Goal: Task Accomplishment & Management: Use online tool/utility

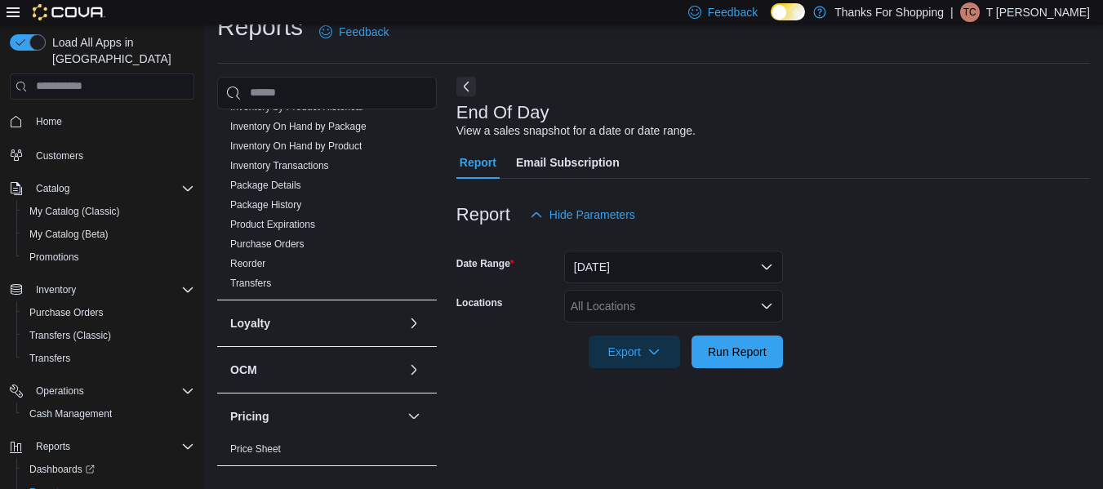
scroll to position [716, 0]
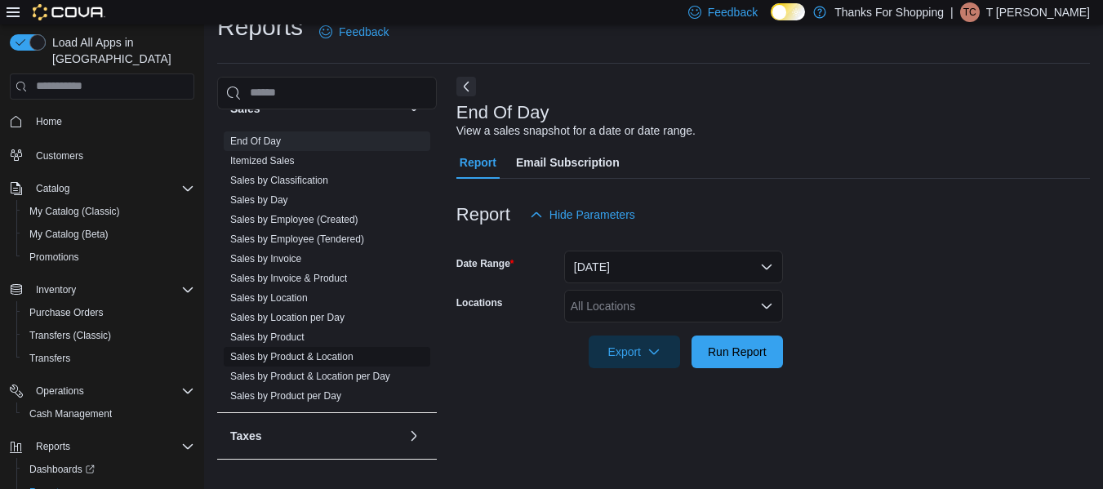
click at [320, 358] on link "Sales by Product & Location" at bounding box center [291, 356] width 123 height 11
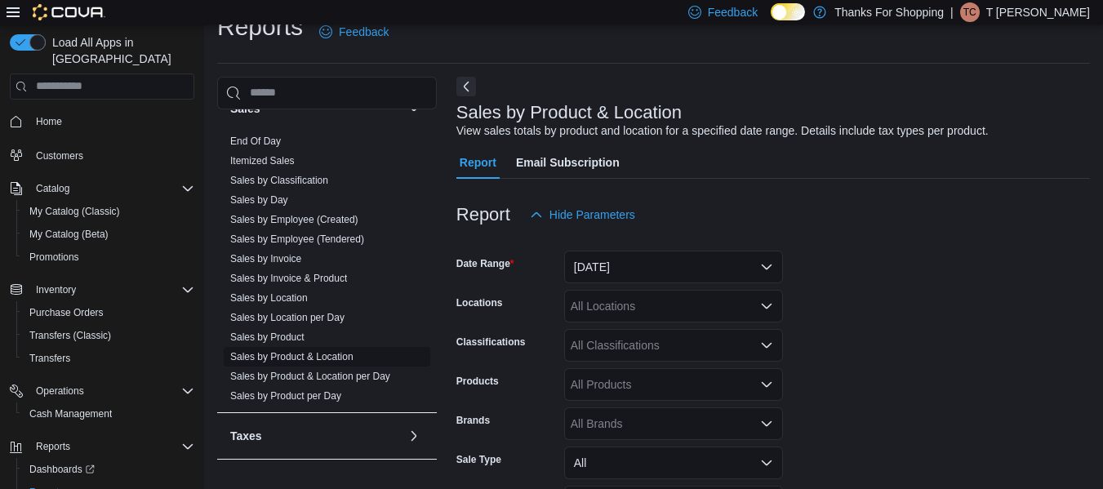
scroll to position [38, 0]
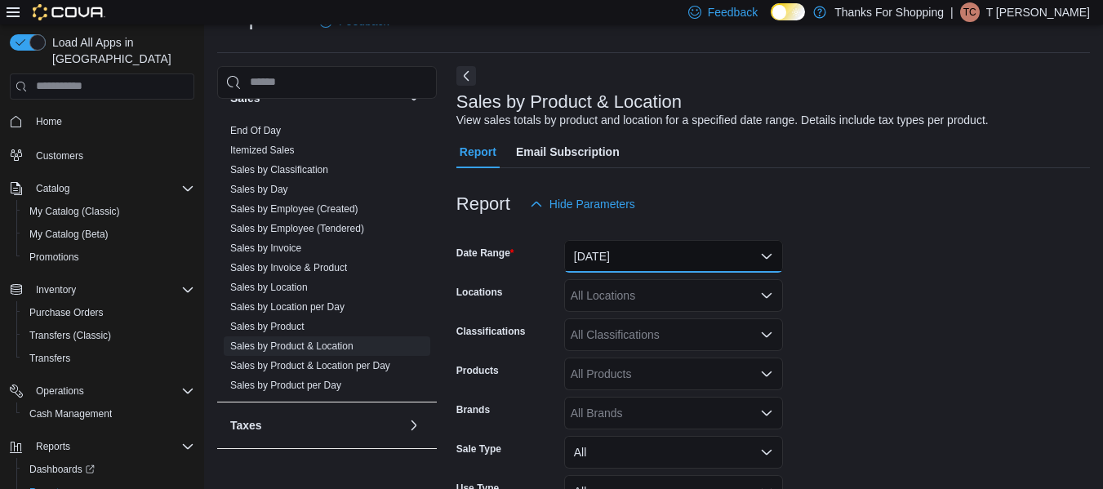
click at [651, 251] on button "[DATE]" at bounding box center [673, 256] width 219 height 33
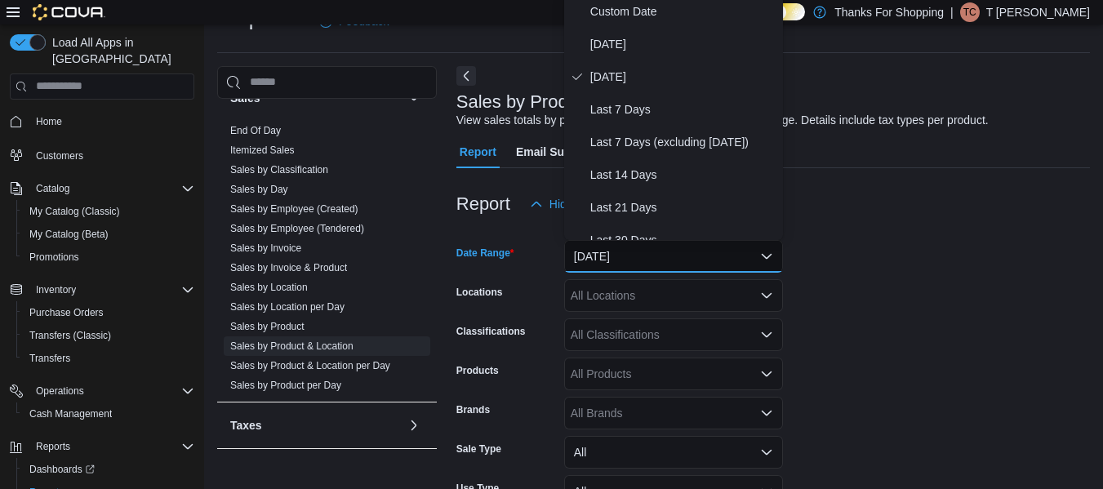
scroll to position [33, 0]
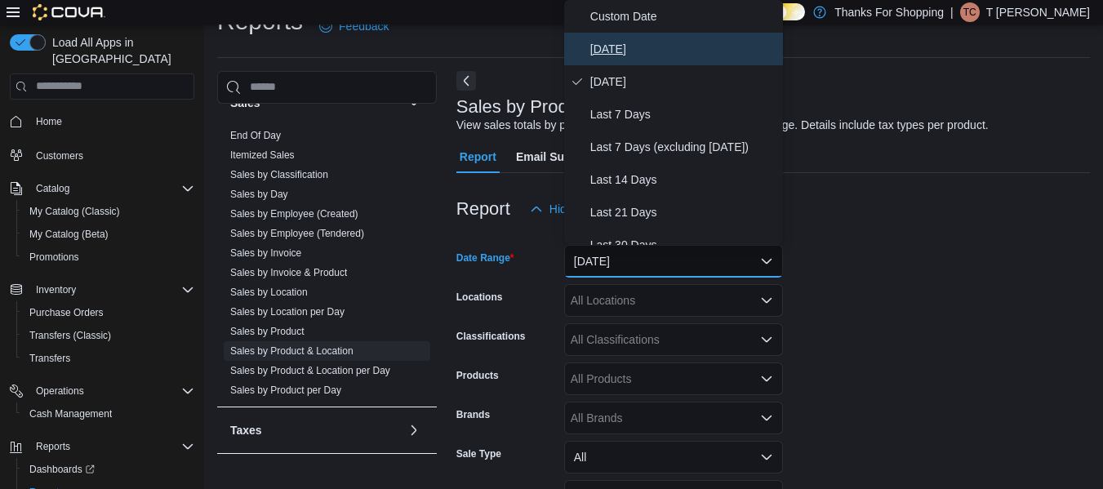
click at [615, 43] on span "[DATE]" at bounding box center [683, 49] width 186 height 20
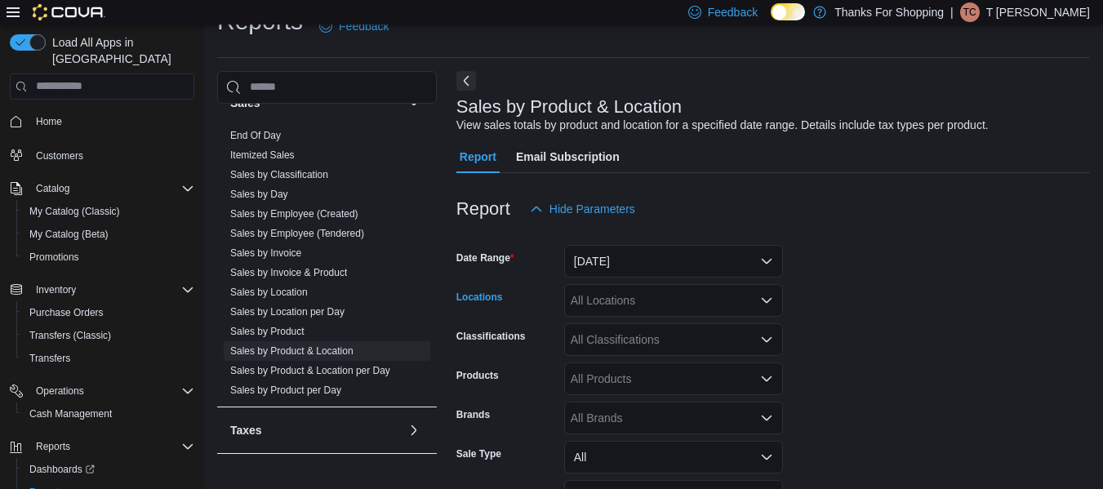
click at [625, 296] on div "All Locations" at bounding box center [673, 300] width 219 height 33
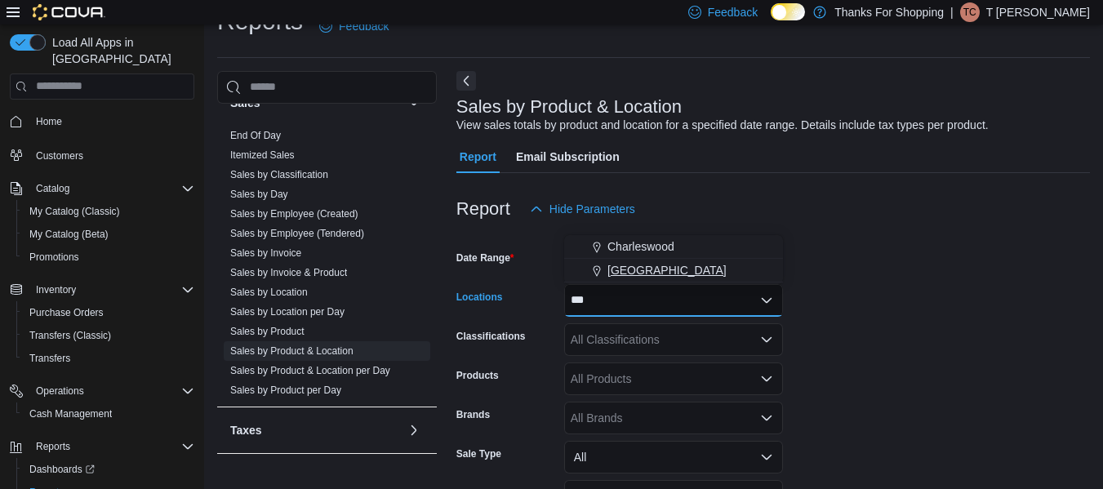
type input "***"
click at [638, 272] on span "[GEOGRAPHIC_DATA]" at bounding box center [667, 270] width 119 height 16
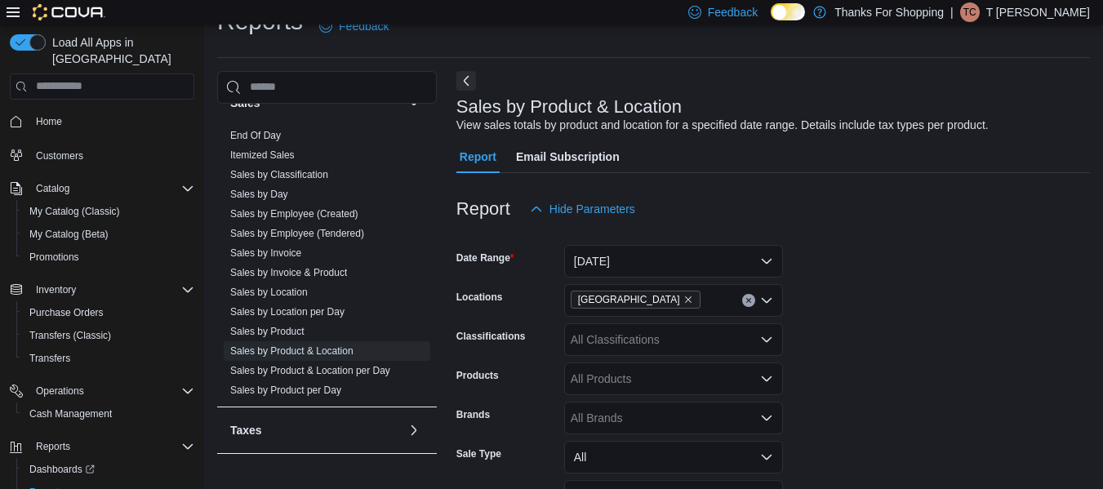
click at [890, 269] on form "Date Range [DATE] Locations Harbour Landing Classifications All Classifications…" at bounding box center [774, 411] width 634 height 372
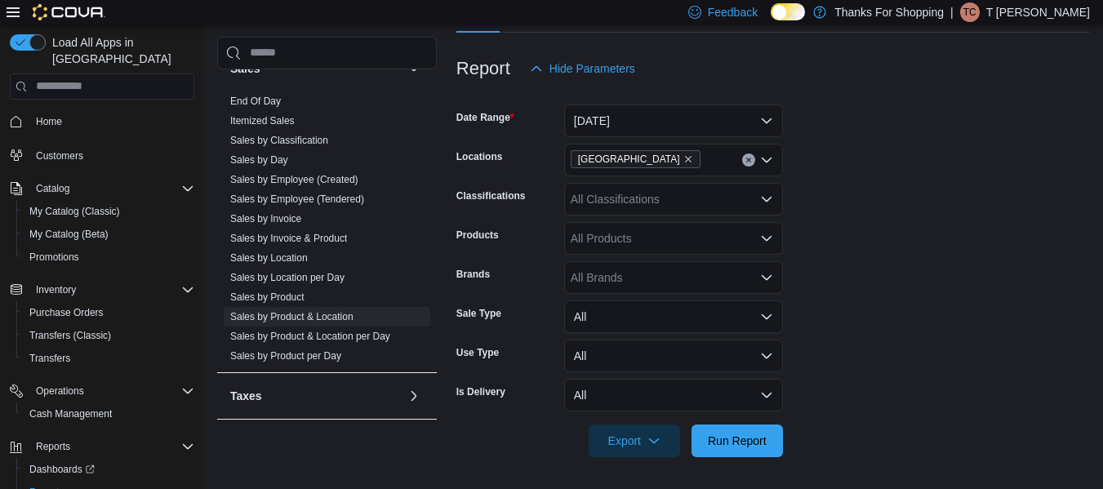
scroll to position [174, 0]
click at [723, 433] on span "Run Report" at bounding box center [737, 439] width 59 height 16
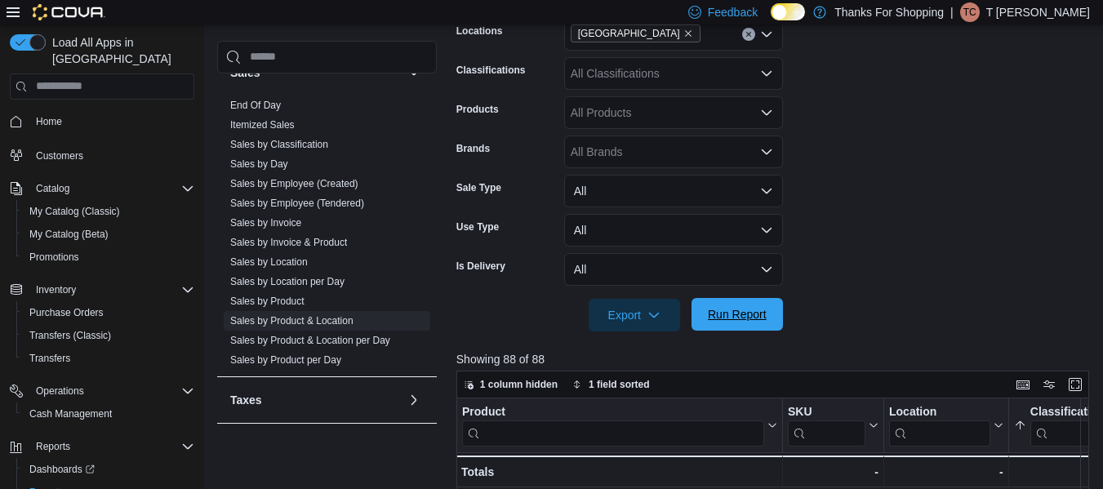
scroll to position [300, 0]
click at [633, 314] on span "Export" at bounding box center [635, 313] width 72 height 33
click at [630, 352] on span "Export to Excel" at bounding box center [637, 347] width 74 height 13
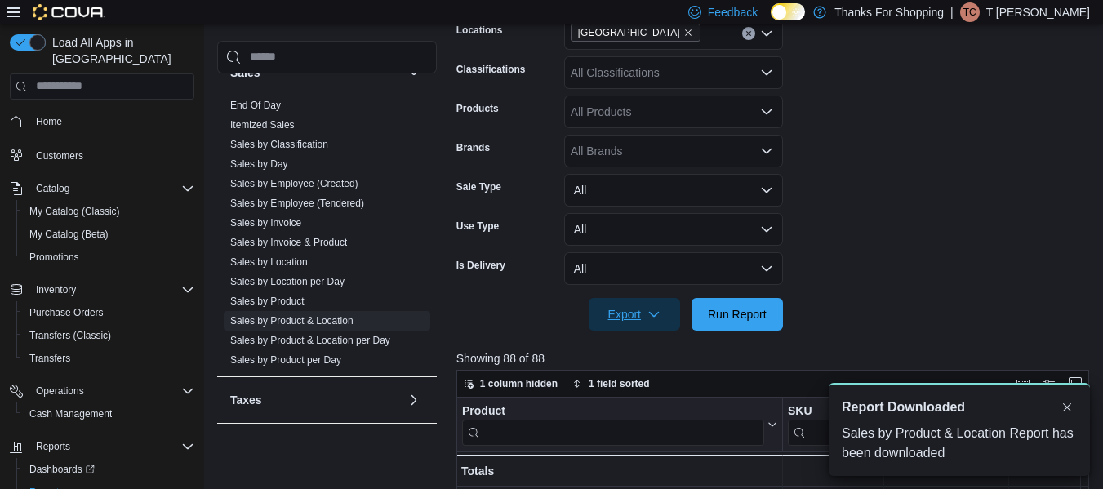
scroll to position [0, 0]
